Goal: Task Accomplishment & Management: Manage account settings

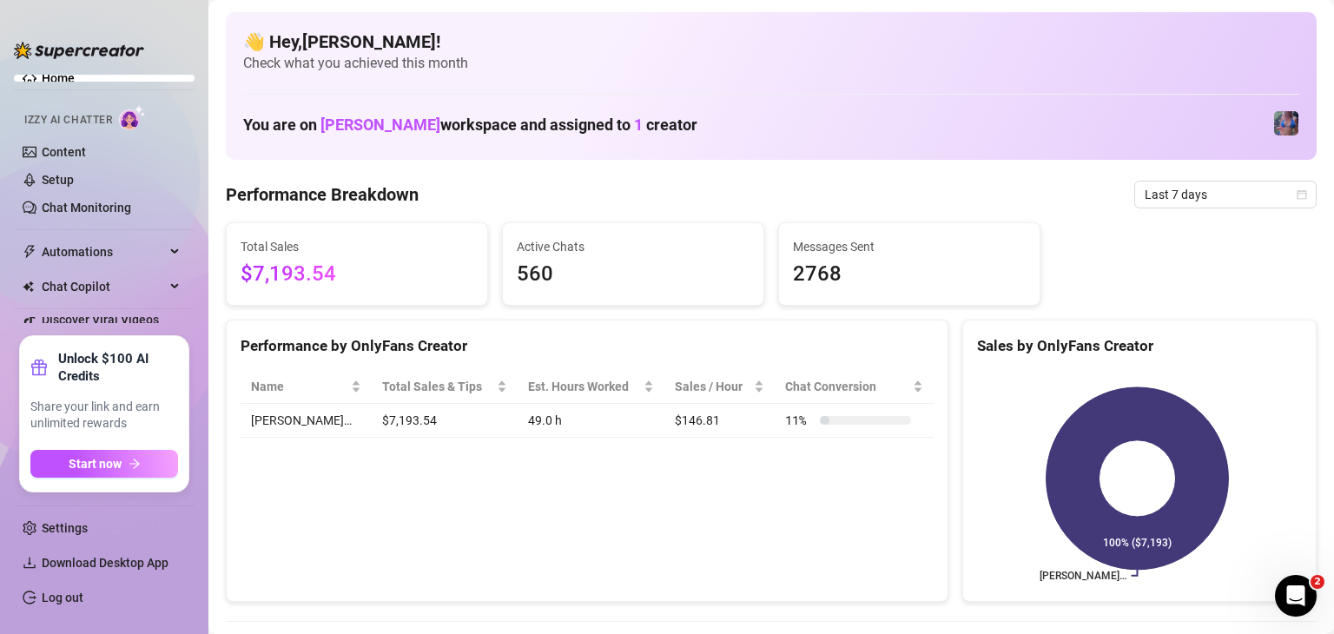
click at [808, 87] on div "👋 Hey, [PERSON_NAME] ! Check what you achieved this month You are on [PERSON_NA…" at bounding box center [771, 86] width 1091 height 148
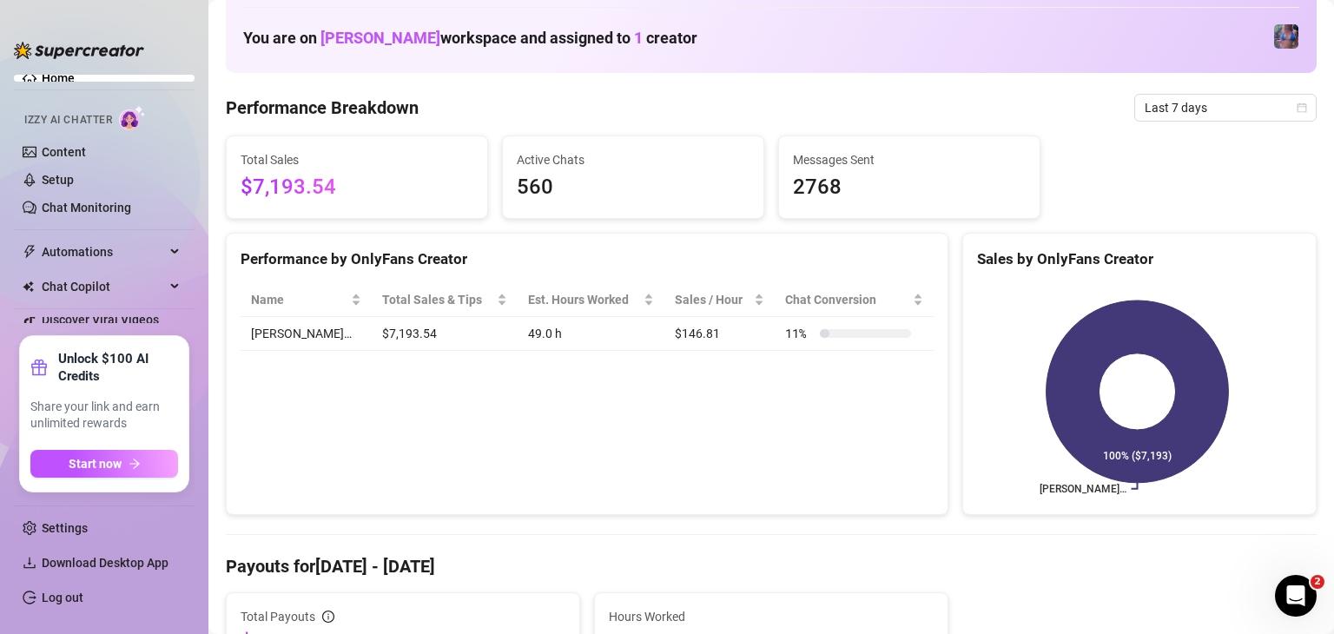
click at [1063, 623] on div "Total Payouts $359.68 Hours Worked 49" at bounding box center [771, 631] width 1105 height 78
click at [792, 440] on div "Performance by OnlyFans Creator Name Total Sales & Tips Est. Hours Worked Sales…" at bounding box center [587, 374] width 723 height 283
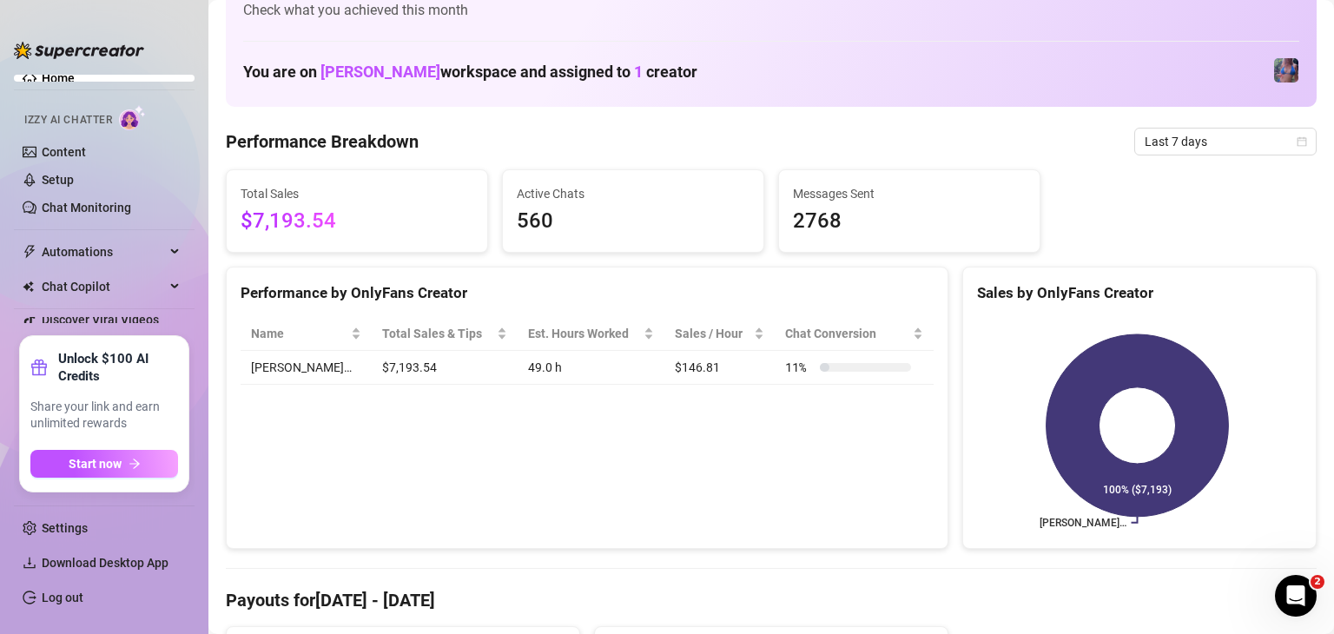
scroll to position [0, 0]
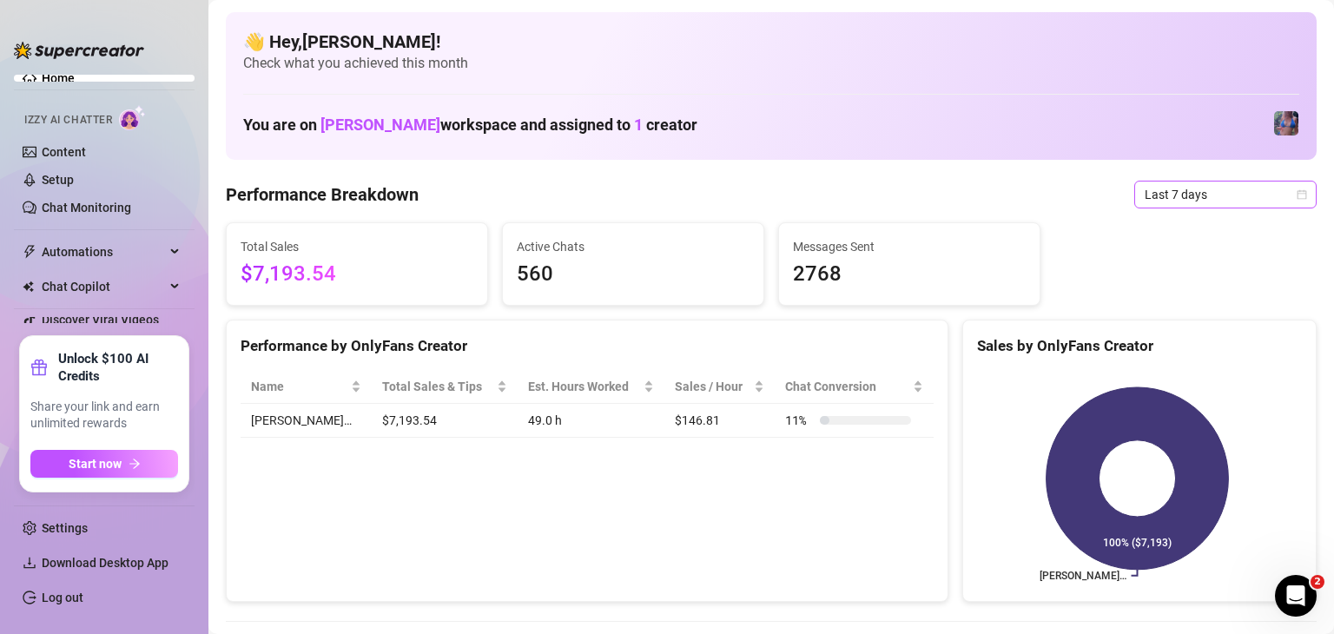
click at [1159, 200] on span "Last 7 days" at bounding box center [1226, 195] width 162 height 26
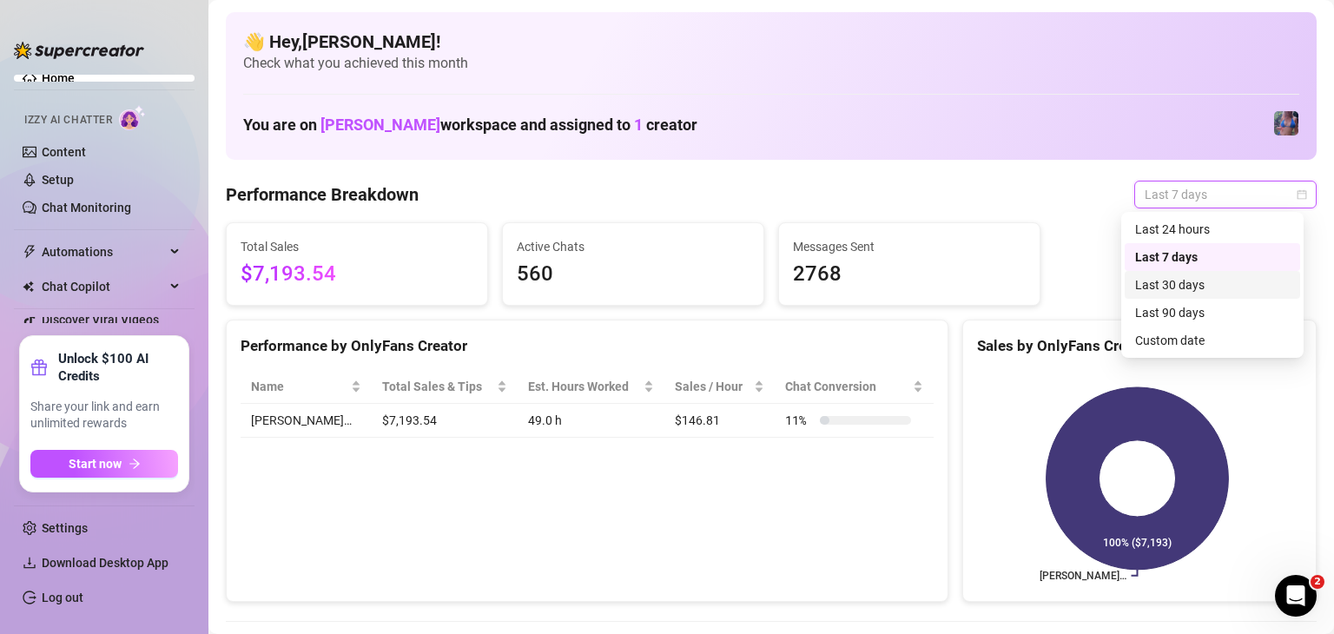
click at [1179, 282] on div "Last 30 days" at bounding box center [1212, 284] width 155 height 19
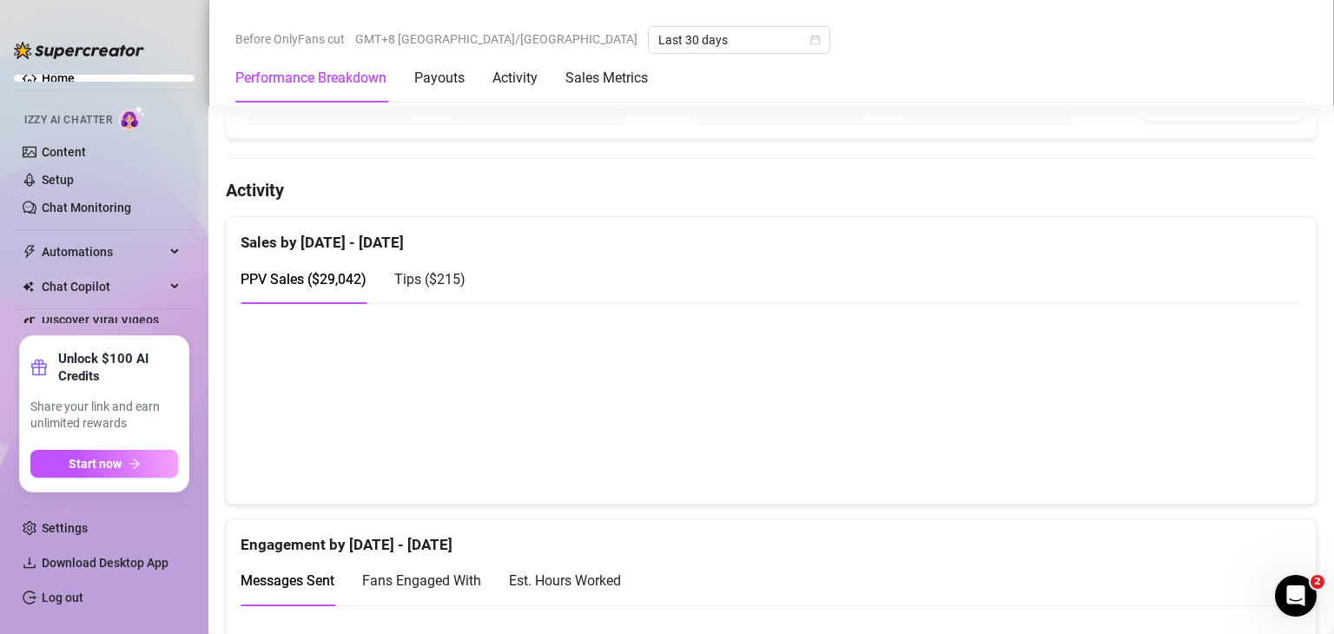
scroll to position [737, 0]
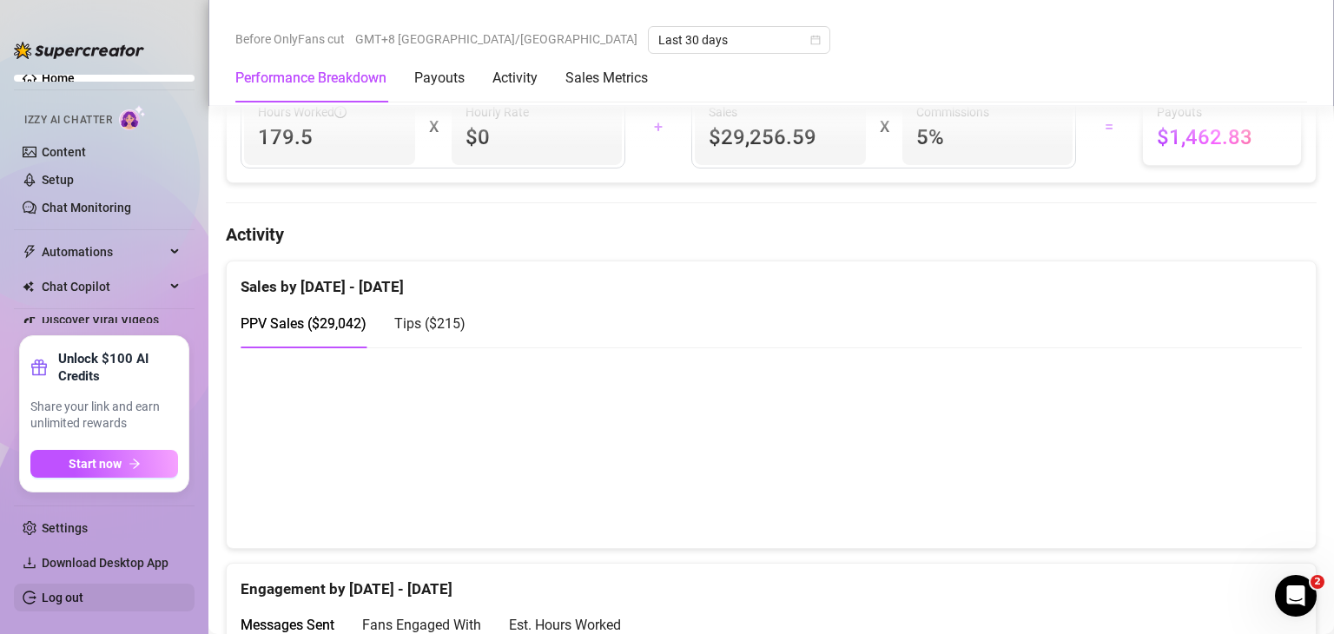
click at [83, 594] on link "Log out" at bounding box center [63, 598] width 42 height 14
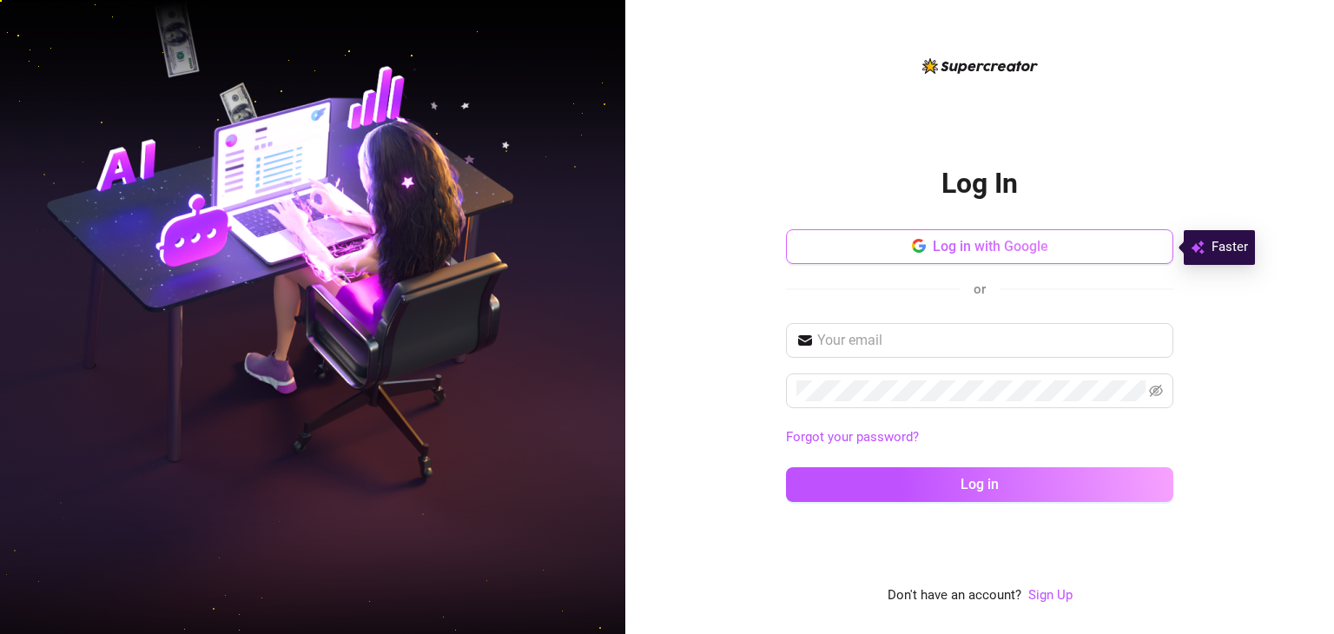
click at [973, 236] on button "Log in with Google" at bounding box center [979, 246] width 387 height 35
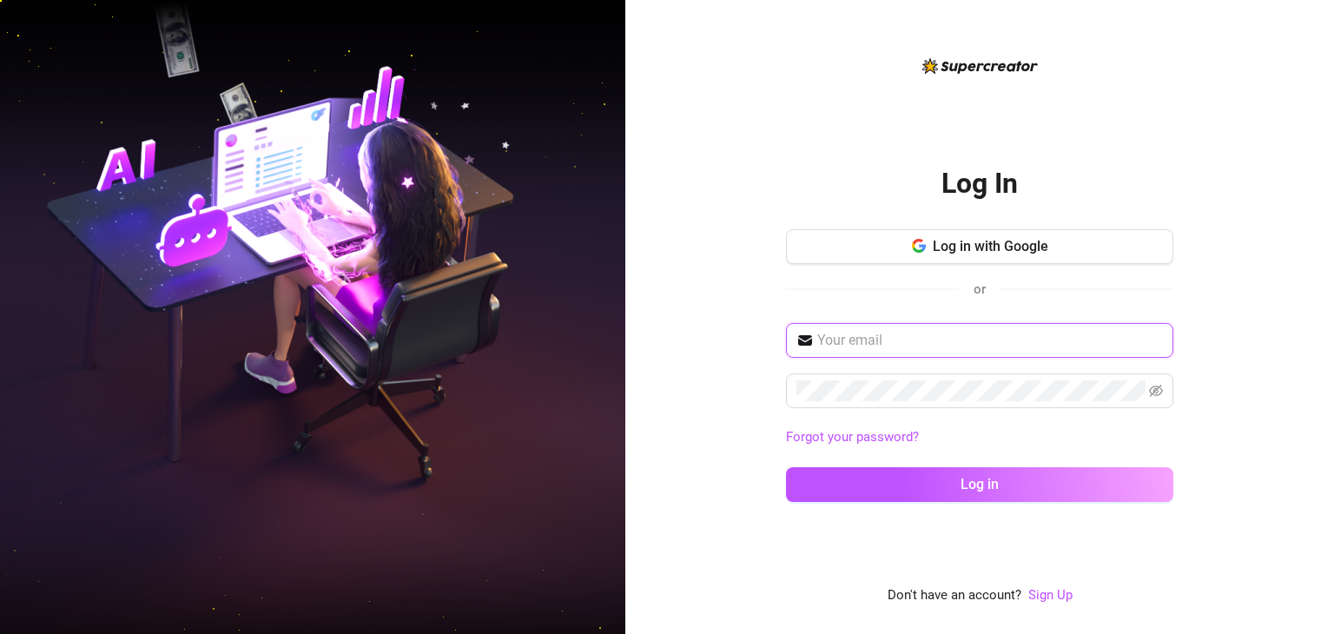
click at [959, 338] on input "text" at bounding box center [990, 340] width 346 height 21
type input "[EMAIL_ADDRESS][DOMAIN_NAME]"
click at [786, 467] on button "Log in" at bounding box center [979, 484] width 387 height 35
